Goal: Navigation & Orientation: Find specific page/section

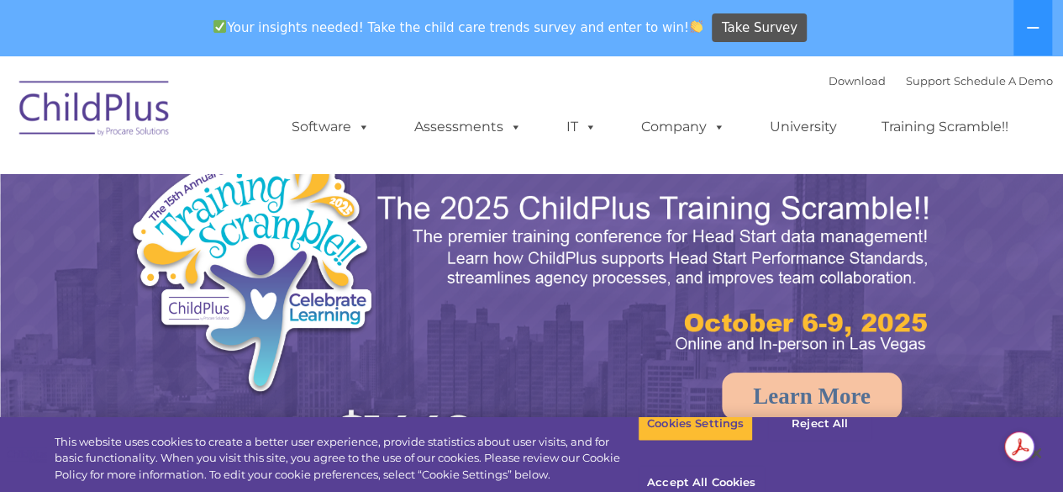
select select "MEDIUM"
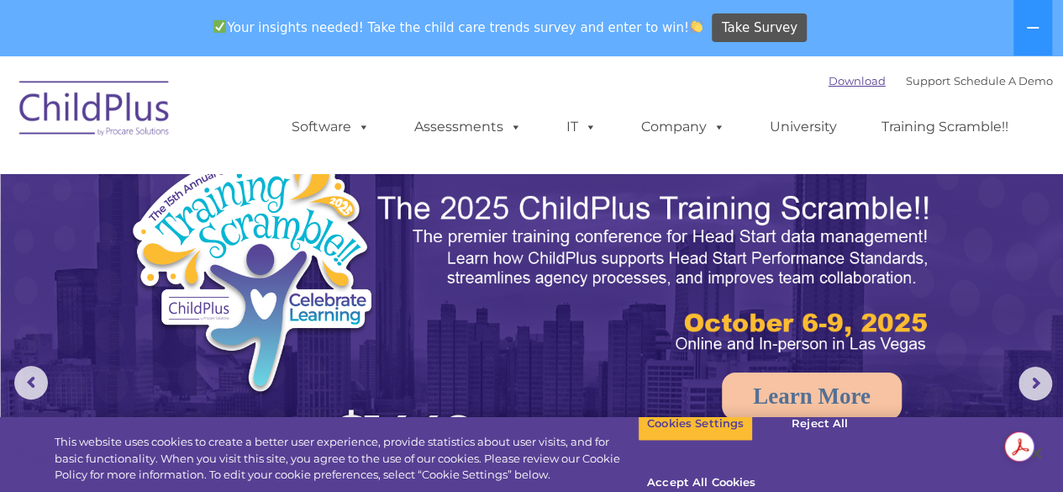
click at [838, 82] on link "Download" at bounding box center [857, 80] width 57 height 13
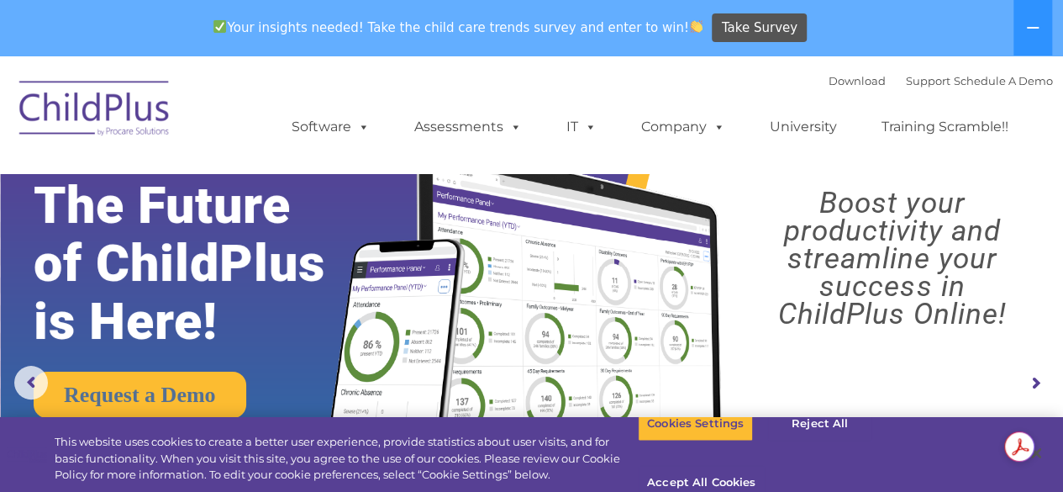
click at [119, 118] on img at bounding box center [95, 111] width 168 height 84
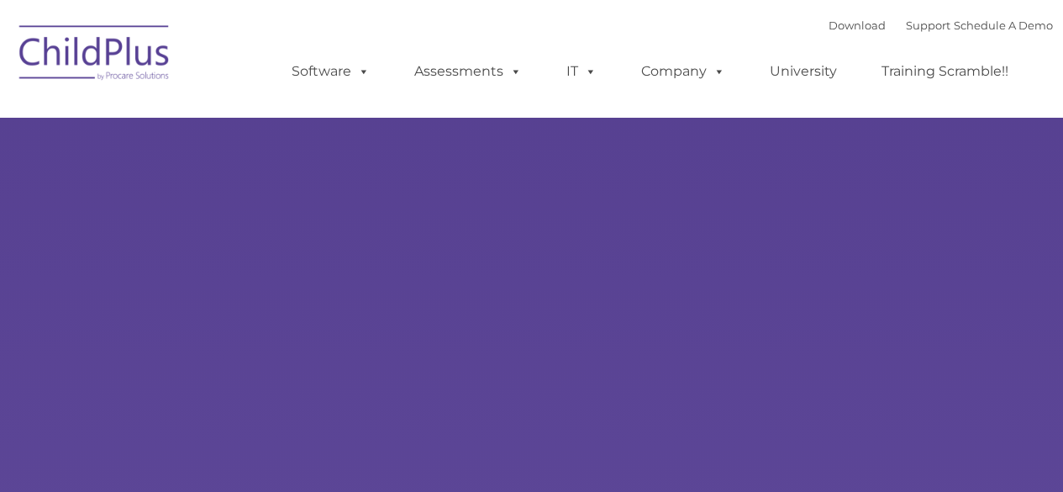
type input ""
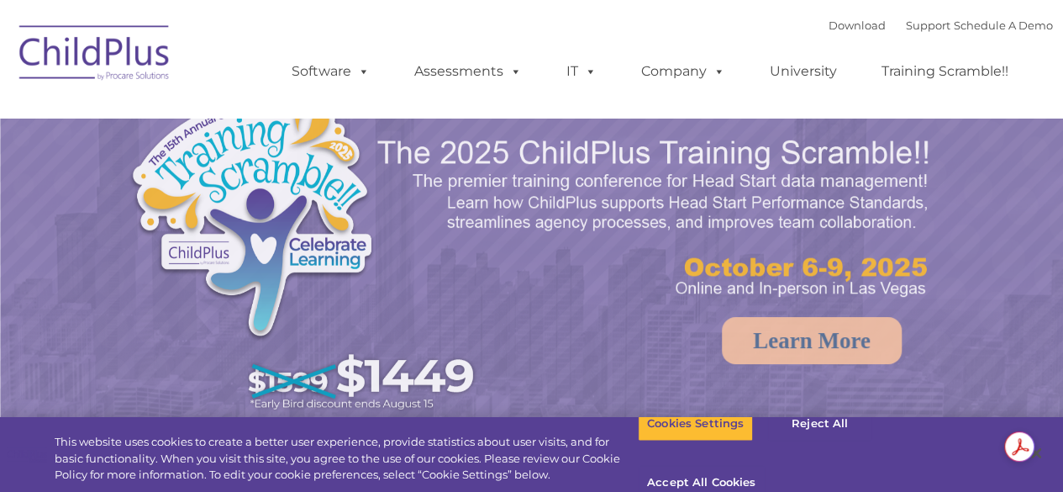
select select "MEDIUM"
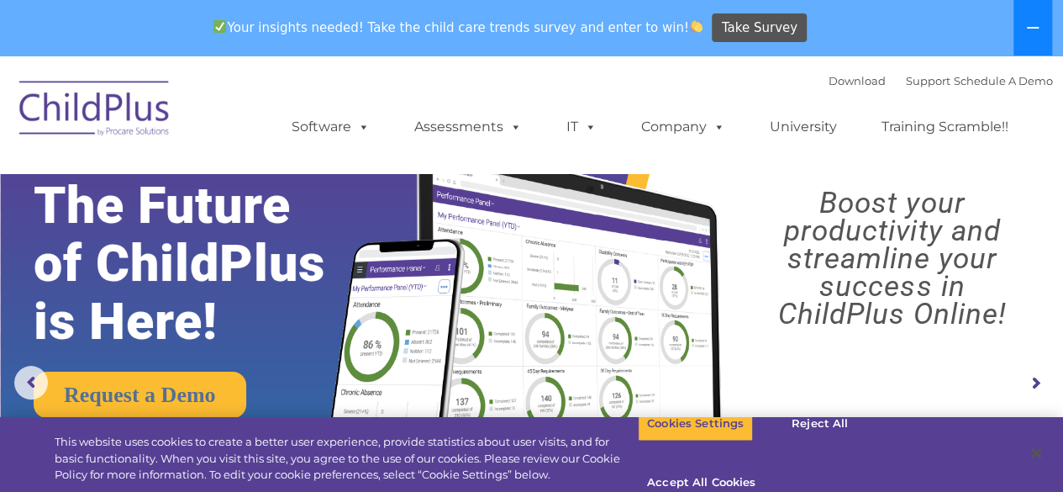
click at [1042, 41] on button at bounding box center [1033, 27] width 39 height 55
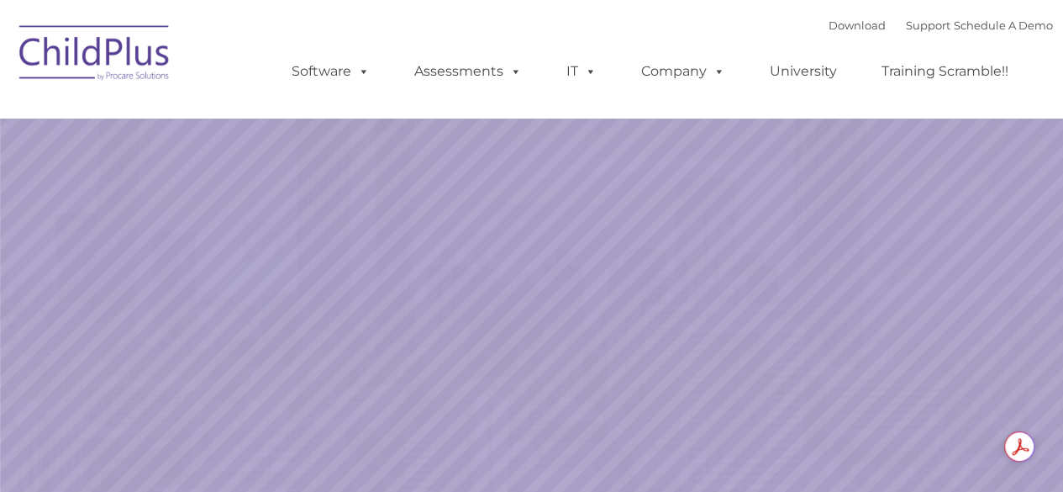
select select "MEDIUM"
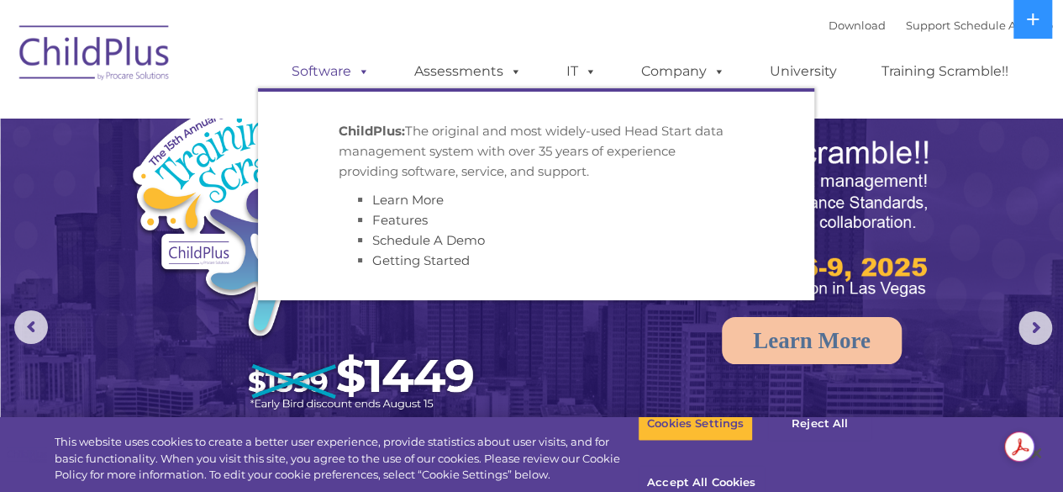
click at [368, 75] on span at bounding box center [360, 71] width 18 height 16
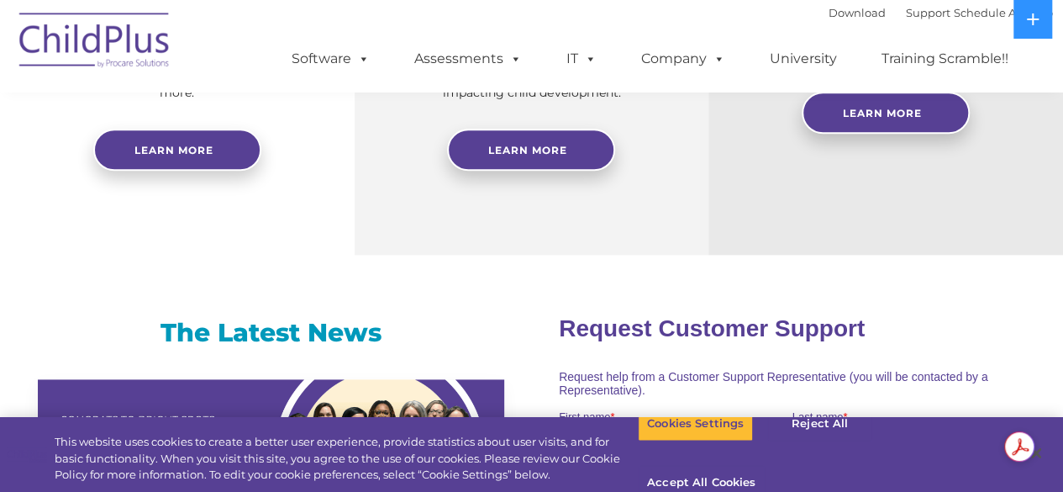
scroll to position [900, 0]
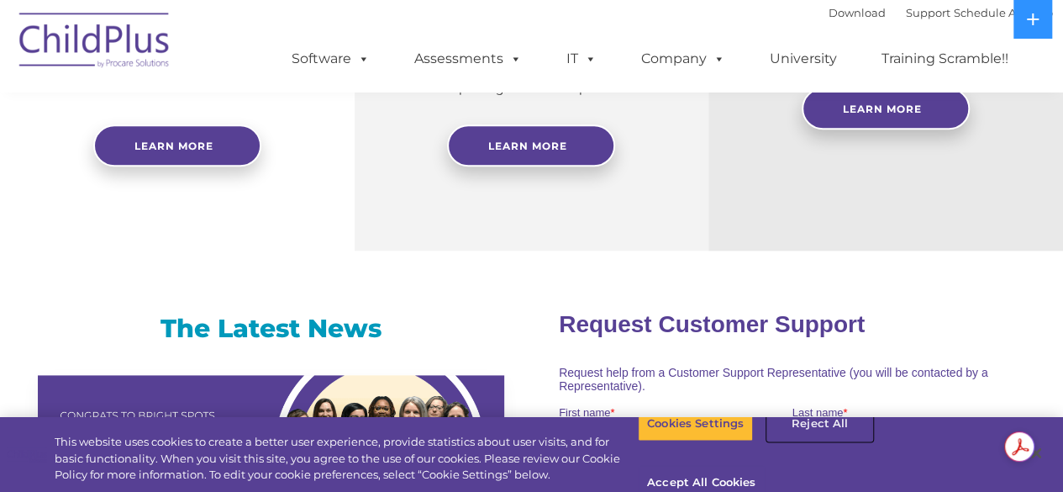
click at [814, 434] on button "Reject All" at bounding box center [819, 423] width 105 height 35
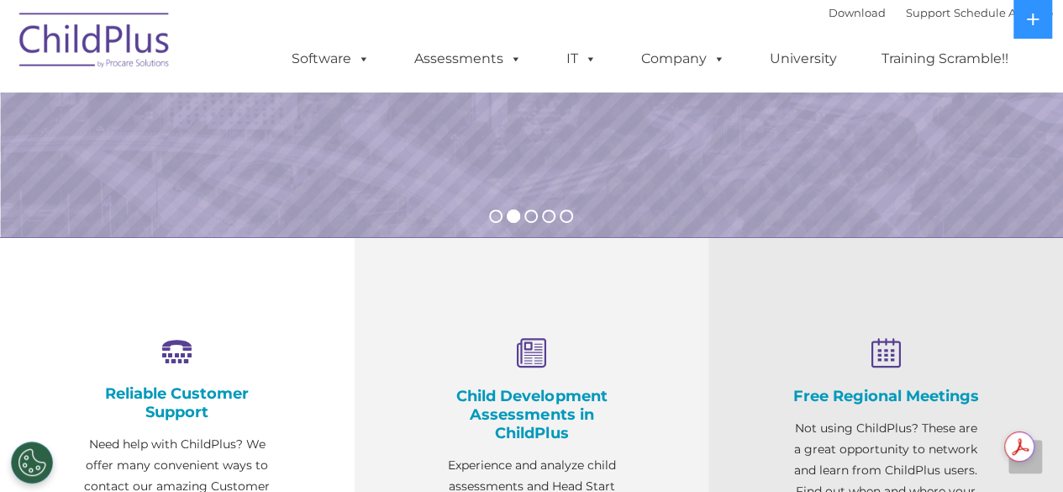
scroll to position [0, 0]
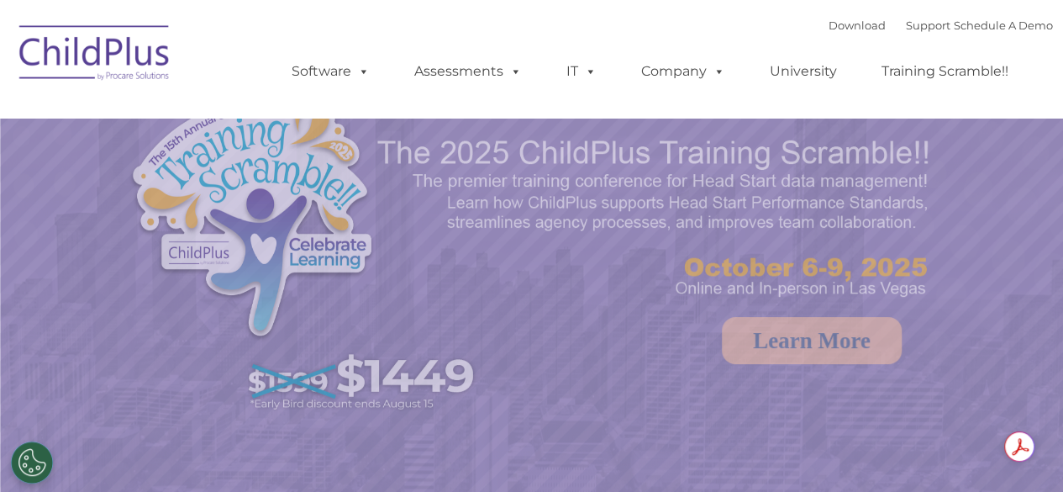
select select "MEDIUM"
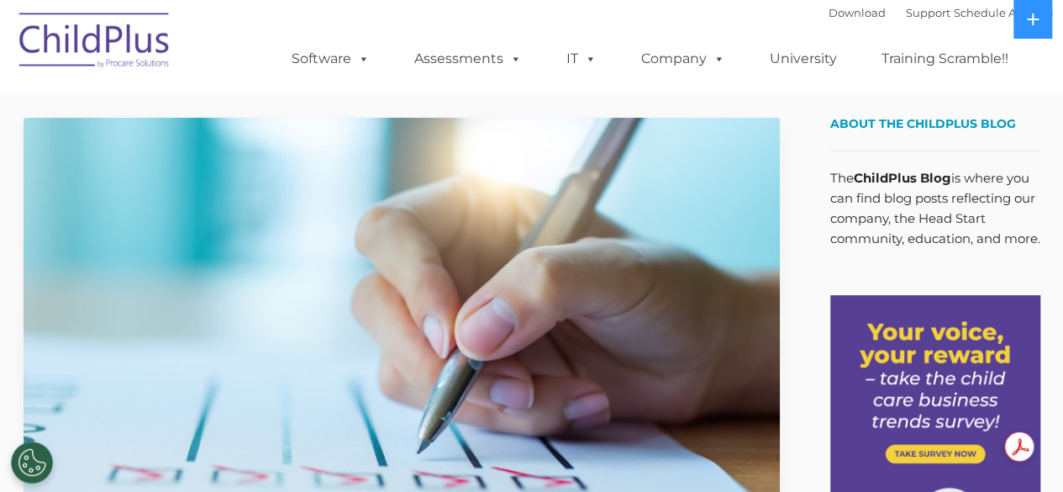
click at [151, 50] on img at bounding box center [95, 43] width 168 height 84
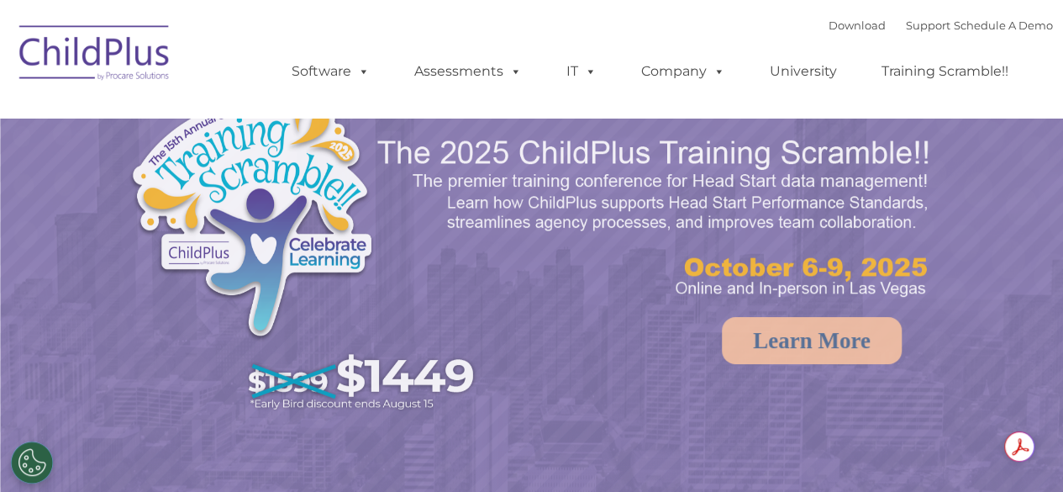
select select "MEDIUM"
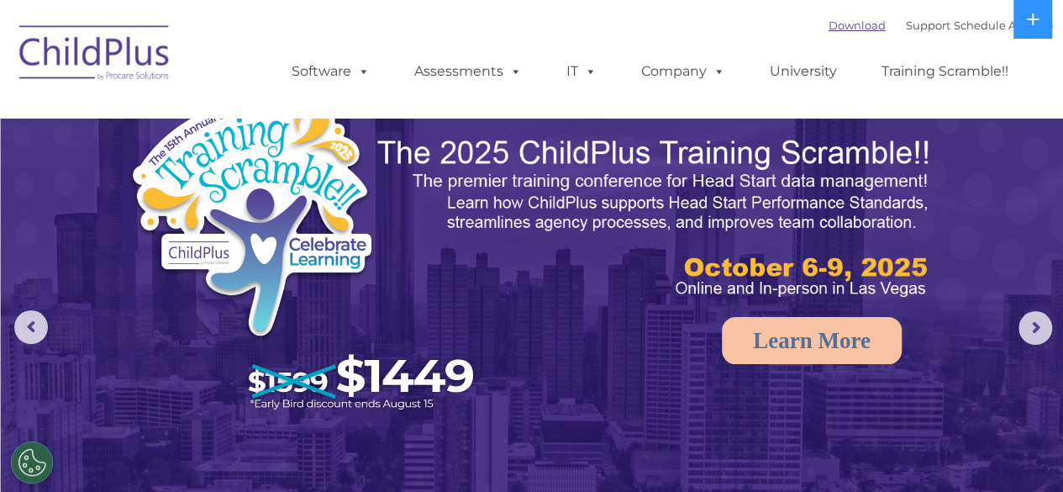
click at [830, 26] on link "Download" at bounding box center [857, 24] width 57 height 13
